Goal: Use online tool/utility: Utilize a website feature to perform a specific function

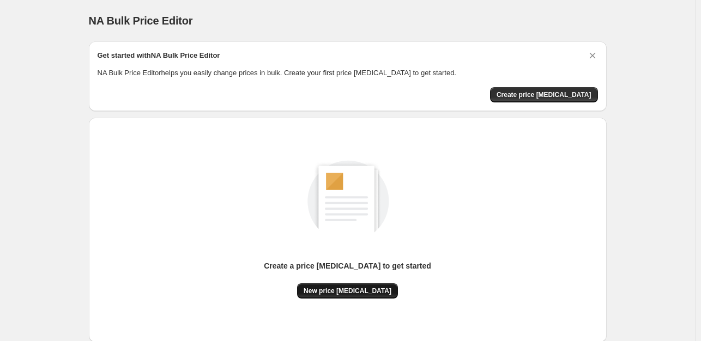
click at [321, 294] on span "New price [MEDICAL_DATA]" at bounding box center [348, 291] width 88 height 9
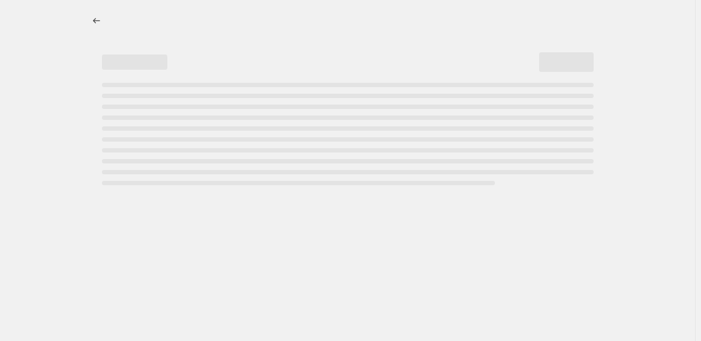
select select "percentage"
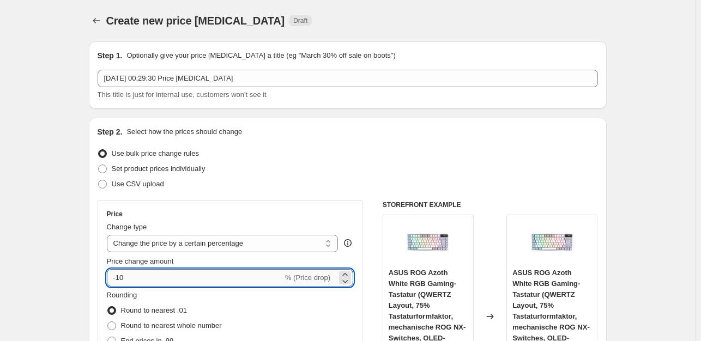
click at [151, 279] on input "-10" at bounding box center [195, 277] width 176 height 17
type input "-1"
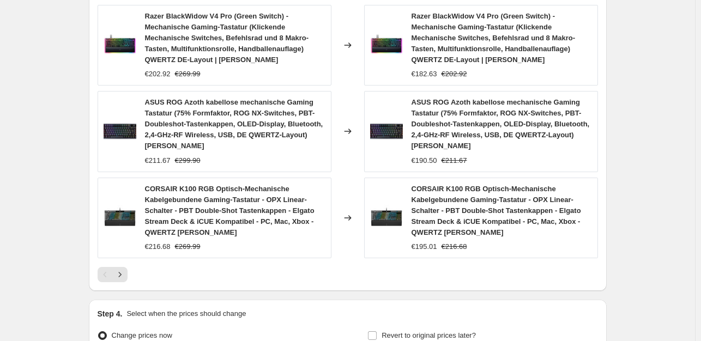
scroll to position [929, 0]
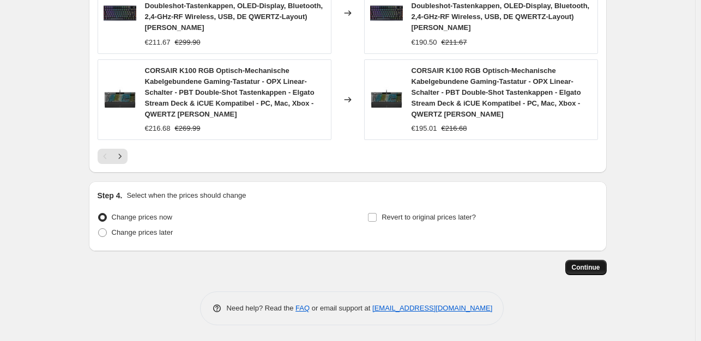
type input "-35"
click at [578, 263] on span "Continue" at bounding box center [586, 267] width 28 height 9
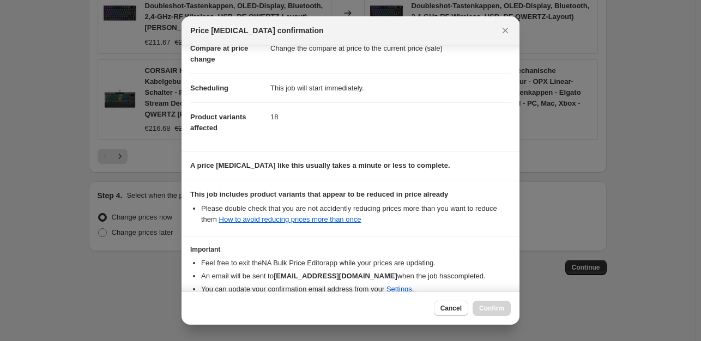
scroll to position [117, 0]
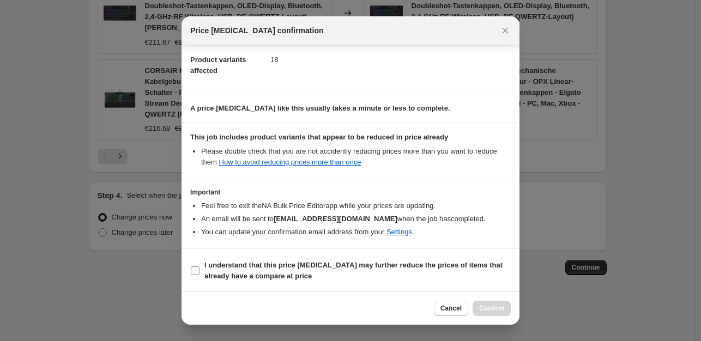
click at [197, 268] on input "I understand that this price [MEDICAL_DATA] may further reduce the prices of it…" at bounding box center [195, 271] width 9 height 9
checkbox input "true"
click at [505, 304] on button "Confirm" at bounding box center [492, 308] width 38 height 15
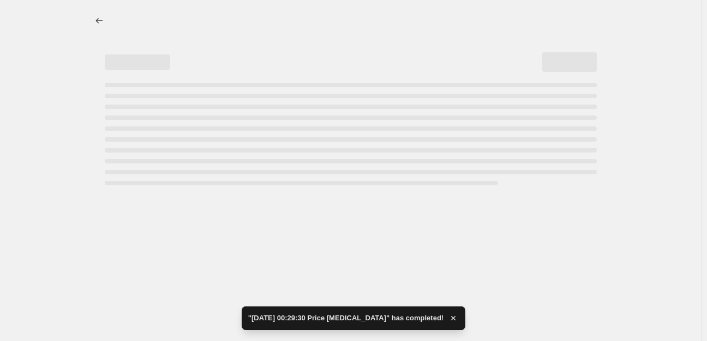
select select "percentage"
